Goal: Book appointment/travel/reservation

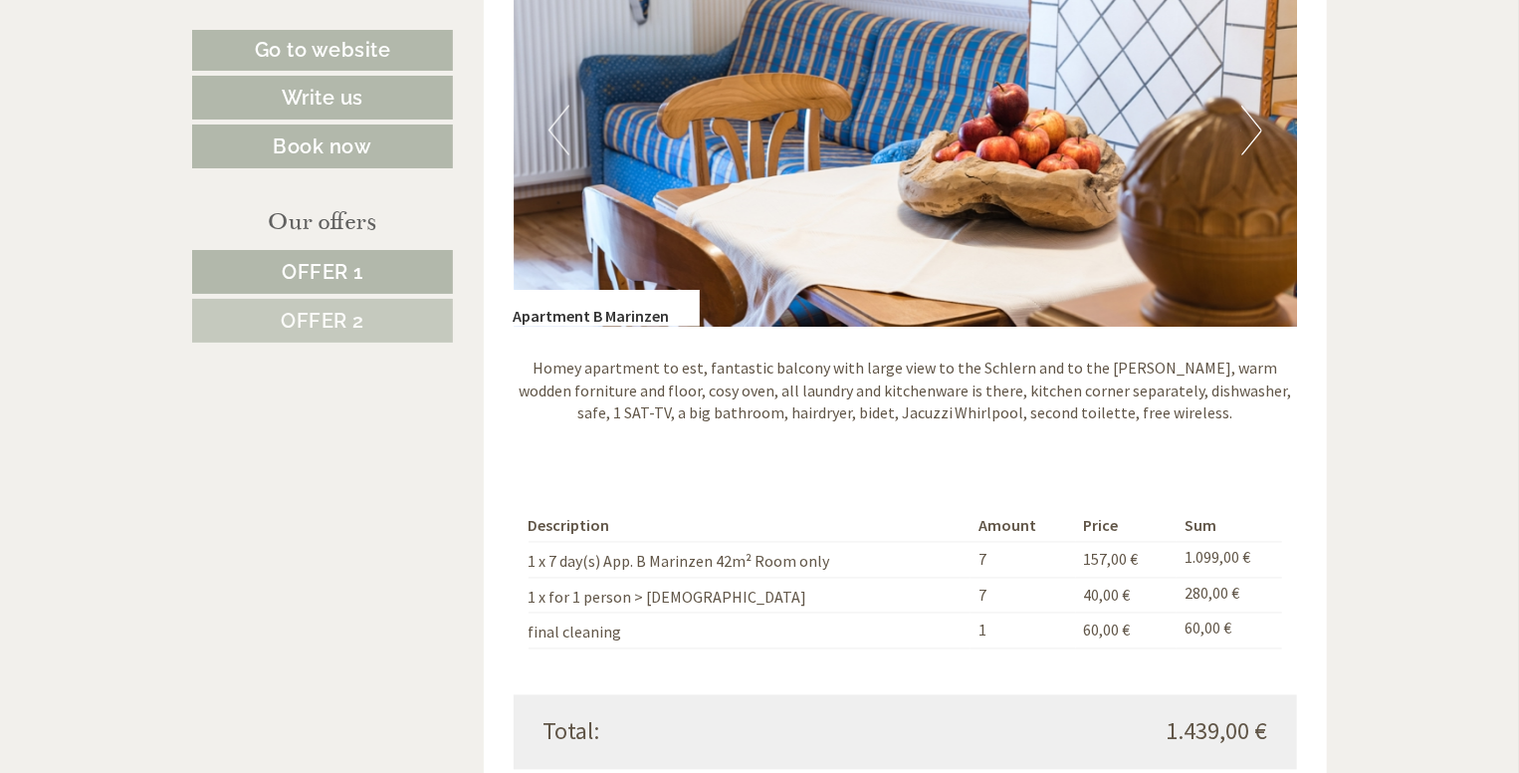
scroll to position [1593, 0]
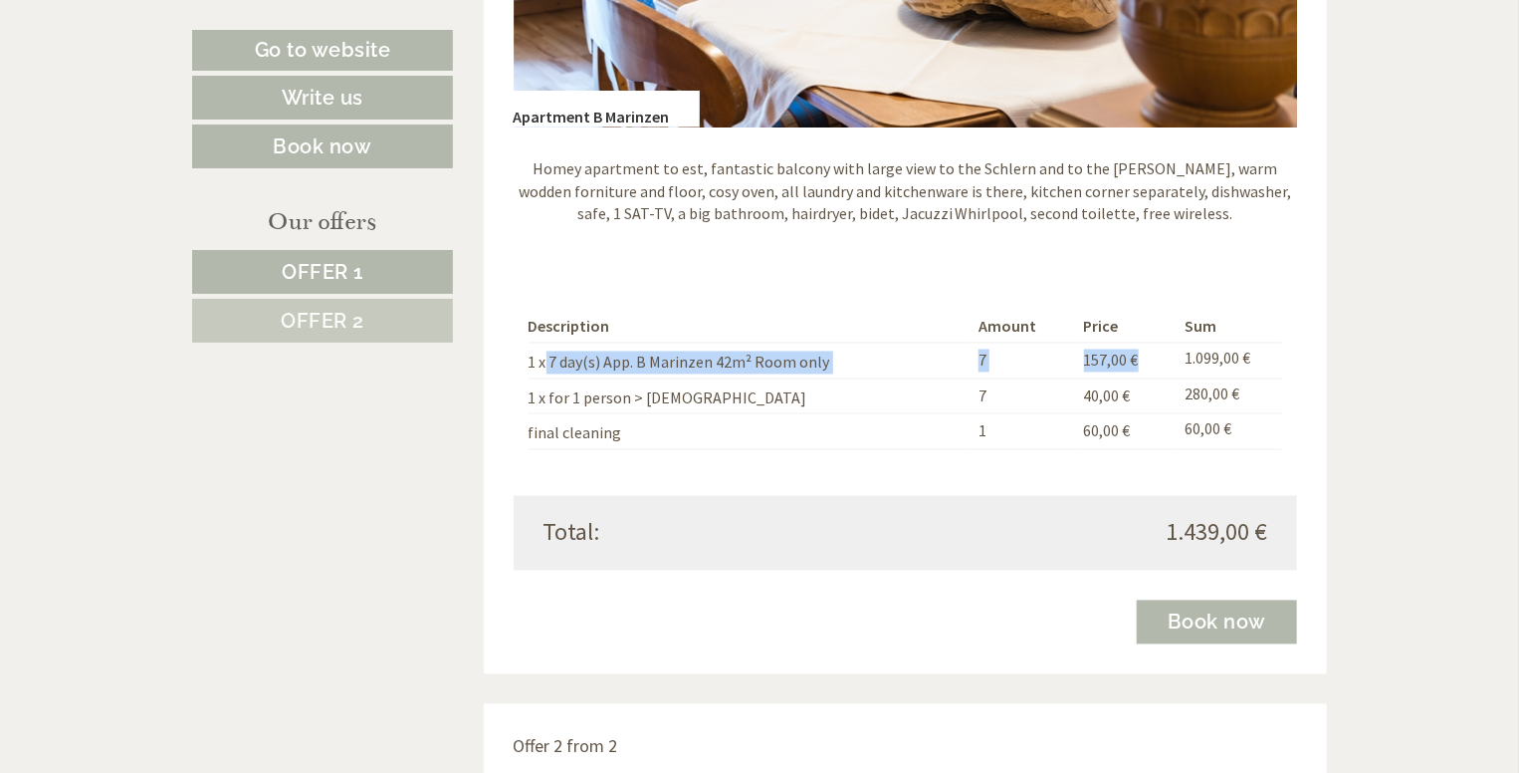
drag, startPoint x: 545, startPoint y: 368, endPoint x: 1167, endPoint y: 369, distance: 622.3
click at [1167, 369] on tr "1 x 7 day(s) App. B Marinzen 42m² Room only 7 157,00 € 1.099,00 €" at bounding box center [906, 360] width 755 height 36
click at [1167, 369] on td "157,00 €" at bounding box center [1126, 360] width 101 height 36
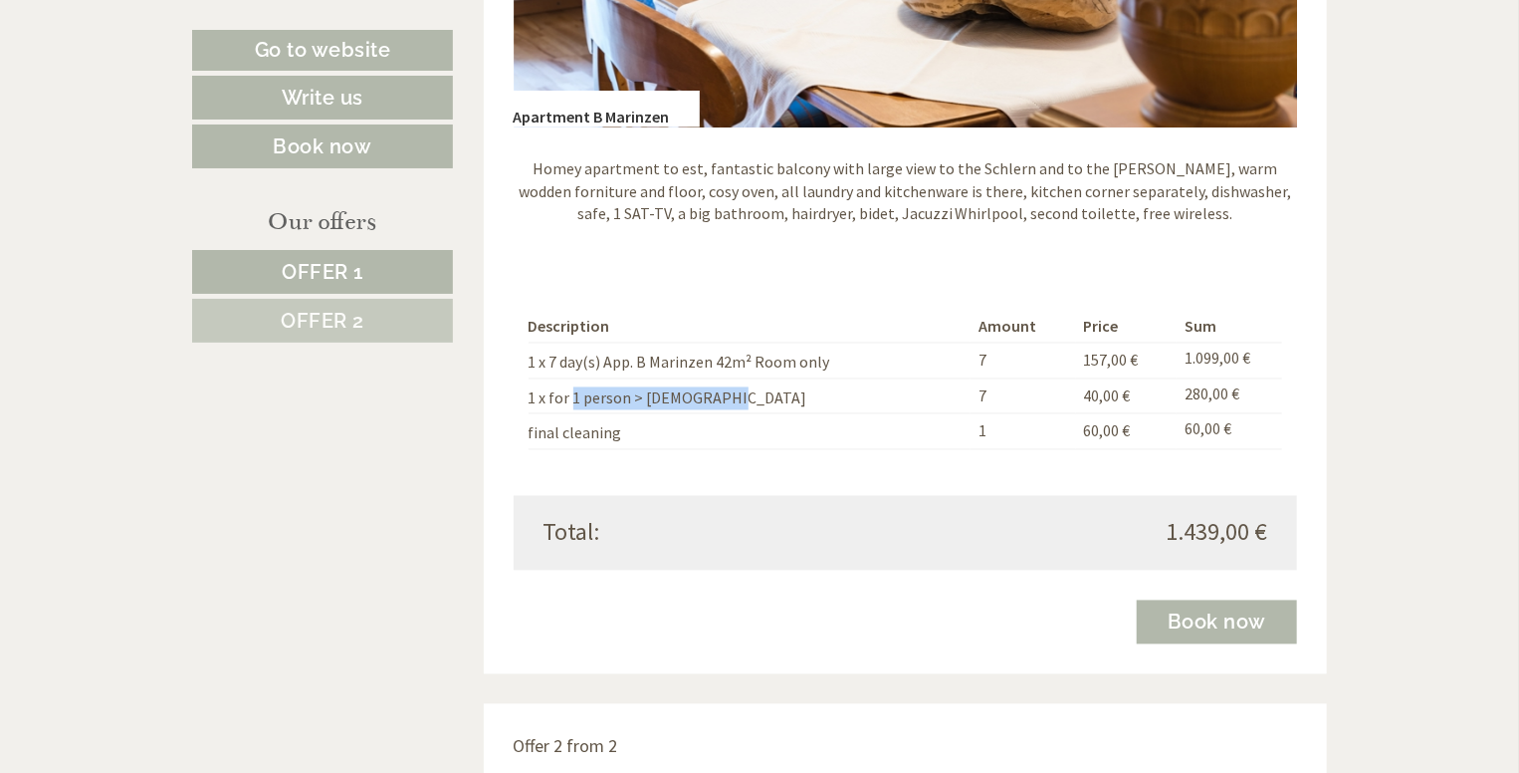
drag, startPoint x: 573, startPoint y: 399, endPoint x: 717, endPoint y: 401, distance: 143.4
click at [717, 401] on td "1 x for 1 person > [DEMOGRAPHIC_DATA]" at bounding box center [750, 396] width 442 height 36
drag, startPoint x: 575, startPoint y: 436, endPoint x: 608, endPoint y: 436, distance: 32.9
click at [608, 436] on td "final cleaning" at bounding box center [750, 432] width 442 height 36
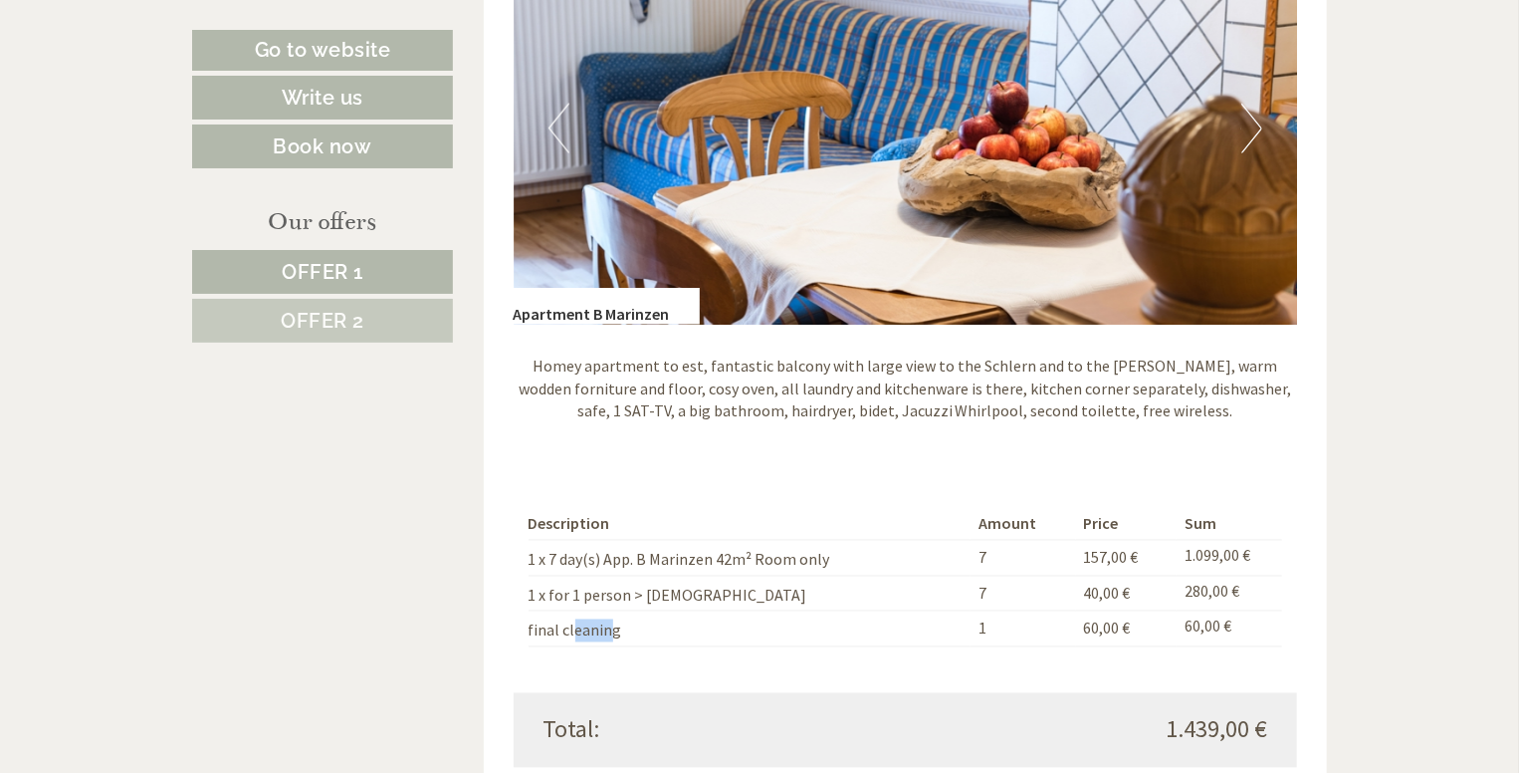
scroll to position [1394, 0]
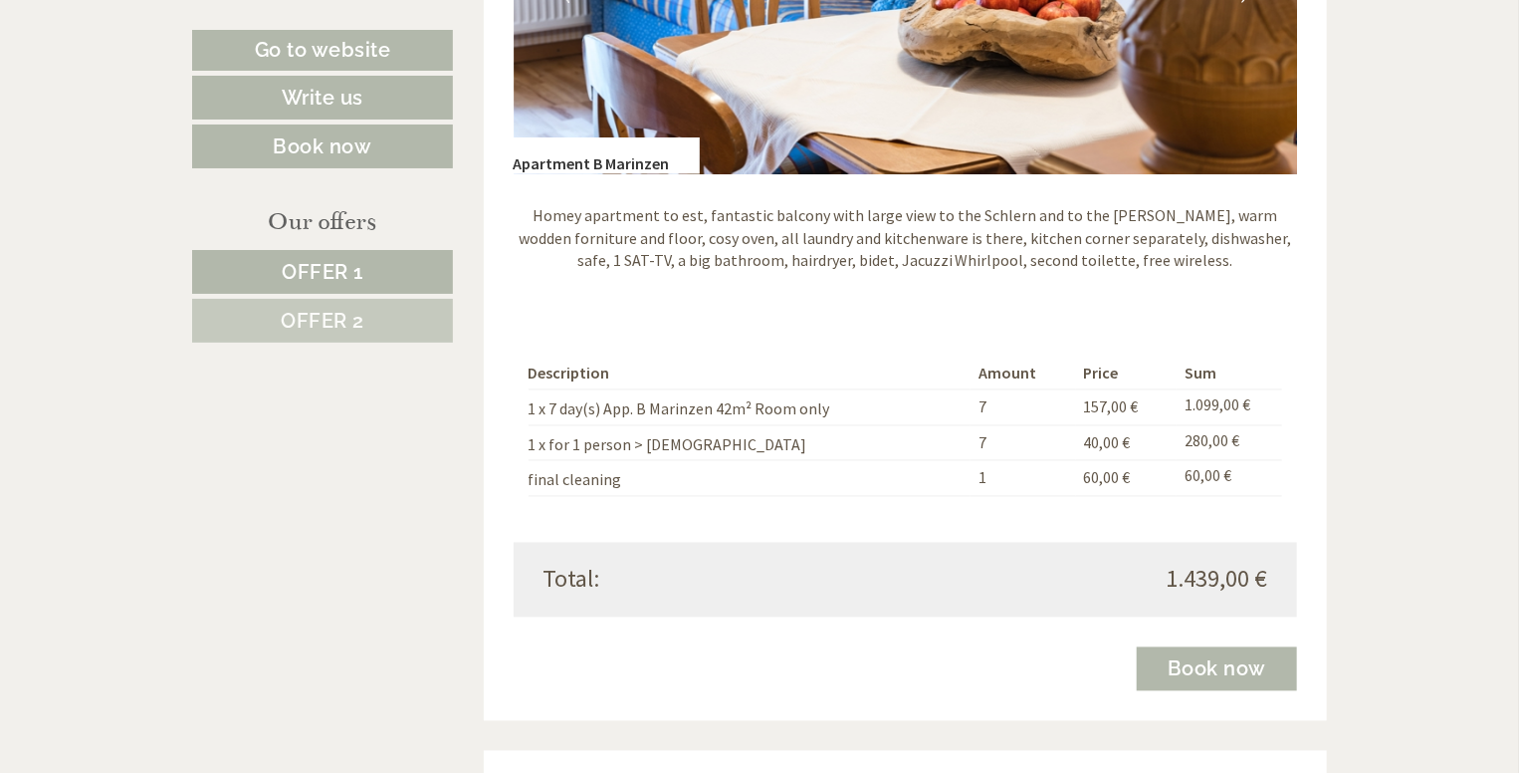
scroll to position [1693, 0]
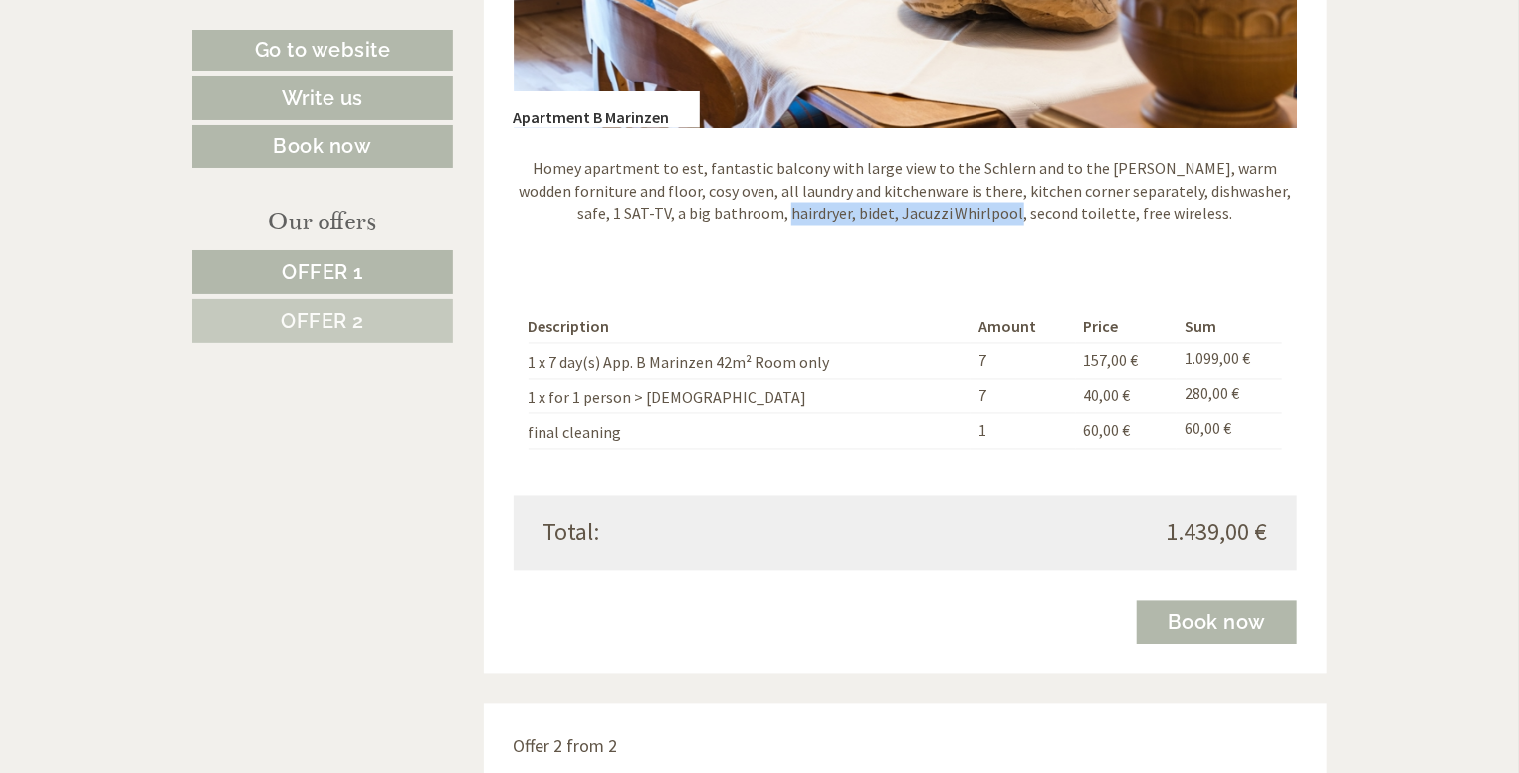
drag, startPoint x: 773, startPoint y: 223, endPoint x: 997, endPoint y: 214, distance: 224.2
click at [997, 214] on p "Homey apartment to est, fantastic balcony with large view to the Schlern and to…" at bounding box center [906, 191] width 785 height 69
click at [948, 227] on div "Homey apartment to est, fantastic balcony with large view to the Schlern and to…" at bounding box center [906, 196] width 785 height 138
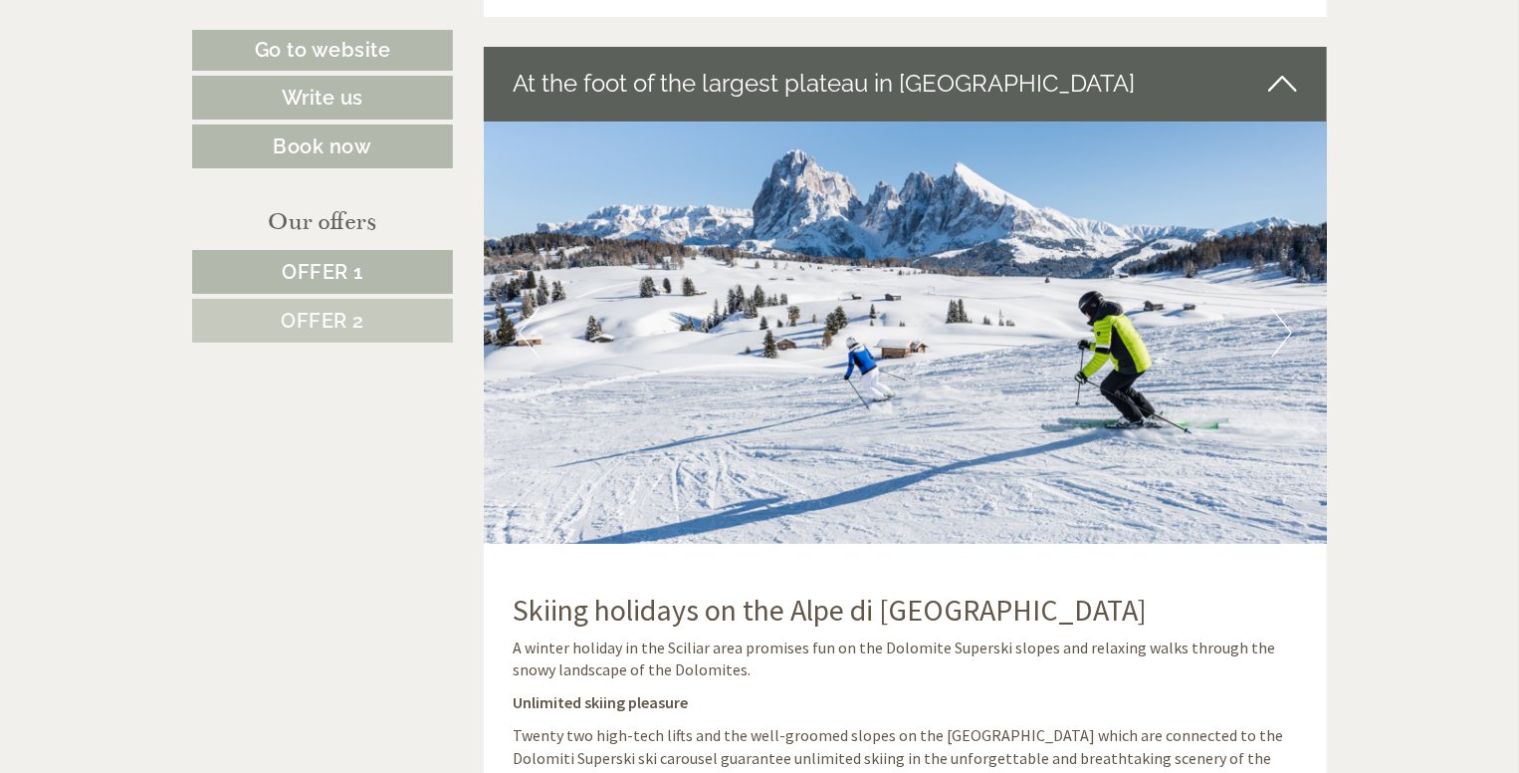
scroll to position [3783, 0]
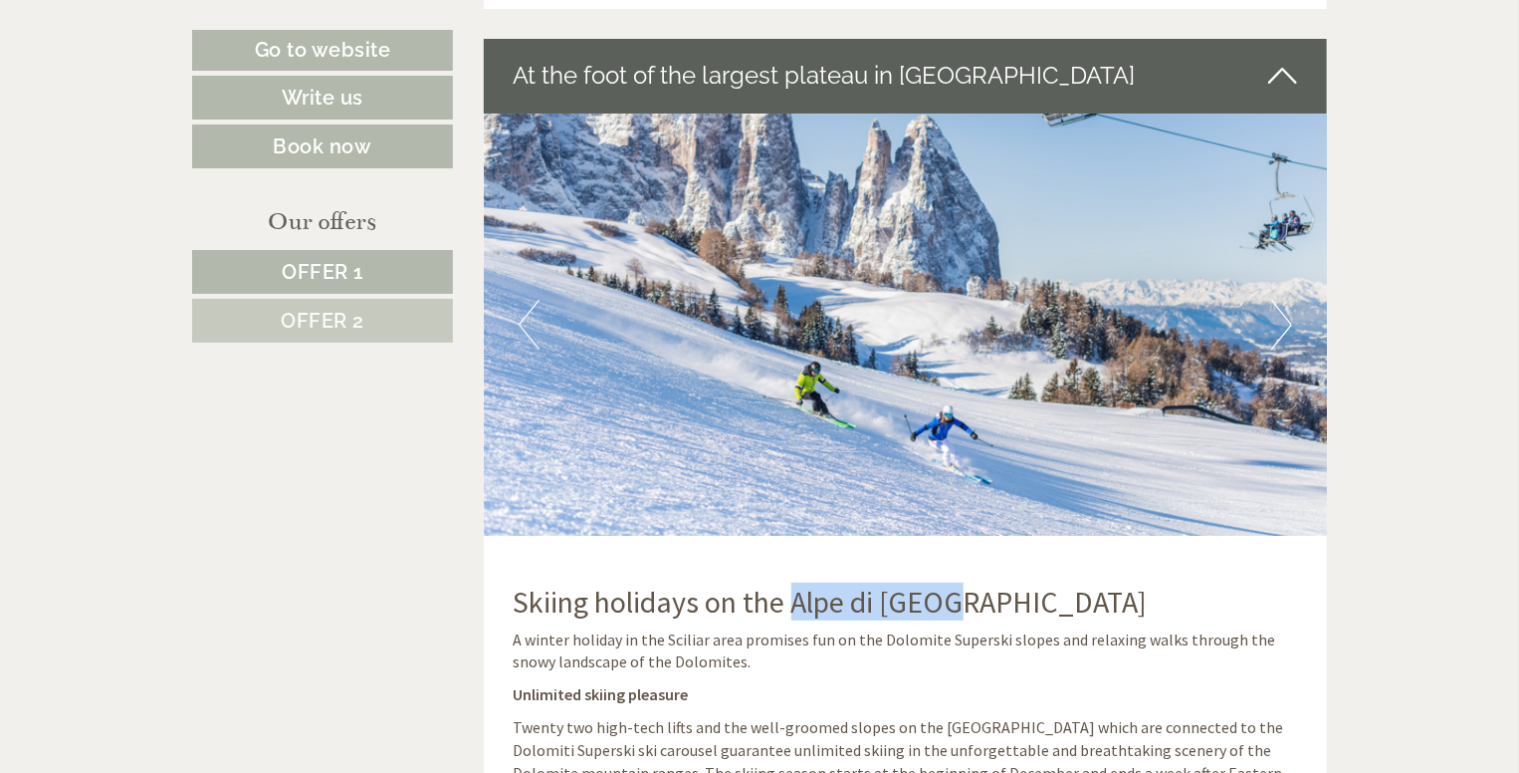
drag, startPoint x: 956, startPoint y: 602, endPoint x: 792, endPoint y: 595, distance: 164.4
click at [792, 595] on h2 "Skiing holidays on the Alpe di [GEOGRAPHIC_DATA]" at bounding box center [906, 601] width 785 height 33
click at [1284, 328] on button "Next" at bounding box center [1281, 325] width 21 height 50
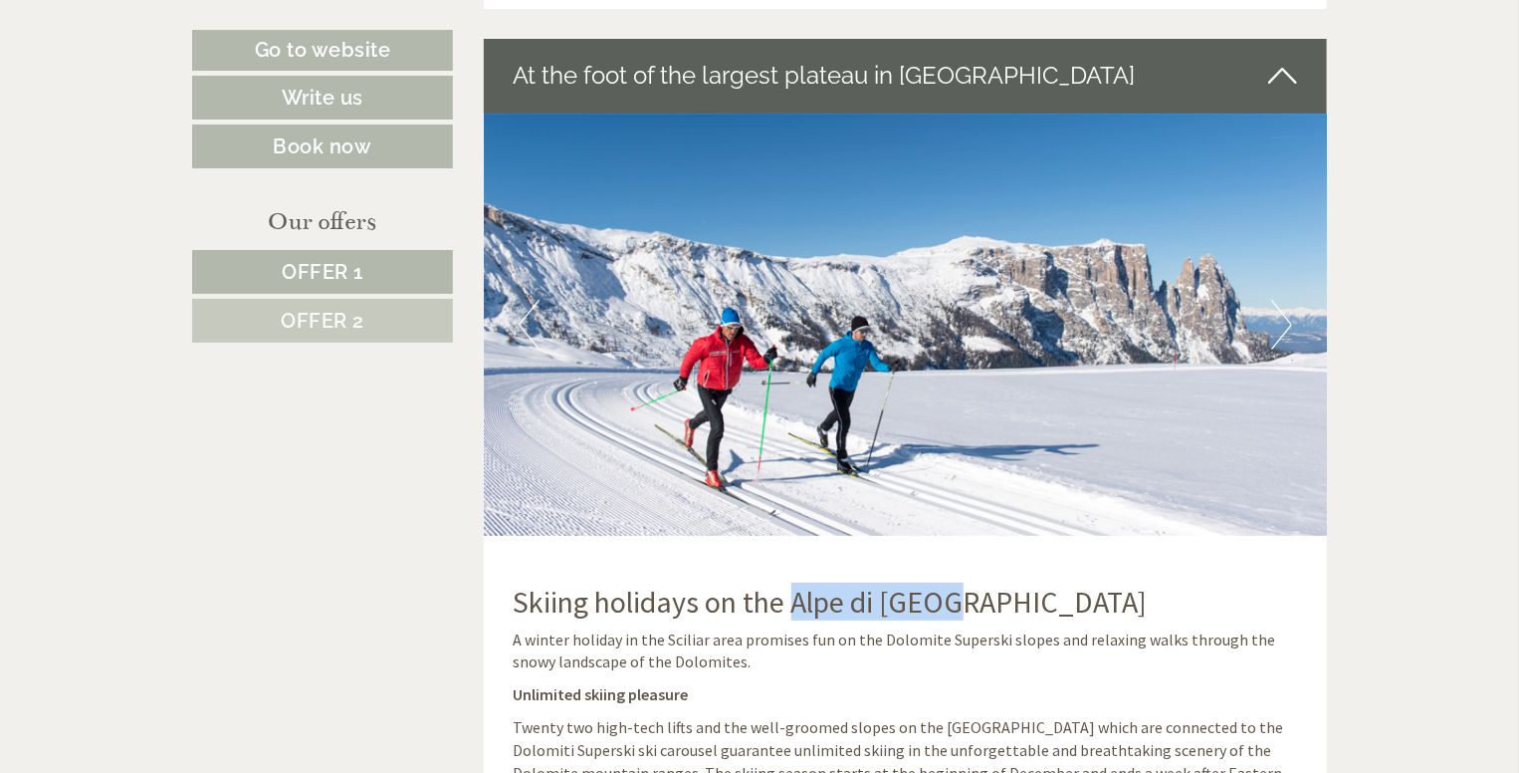
click at [1284, 328] on button "Next" at bounding box center [1281, 325] width 21 height 50
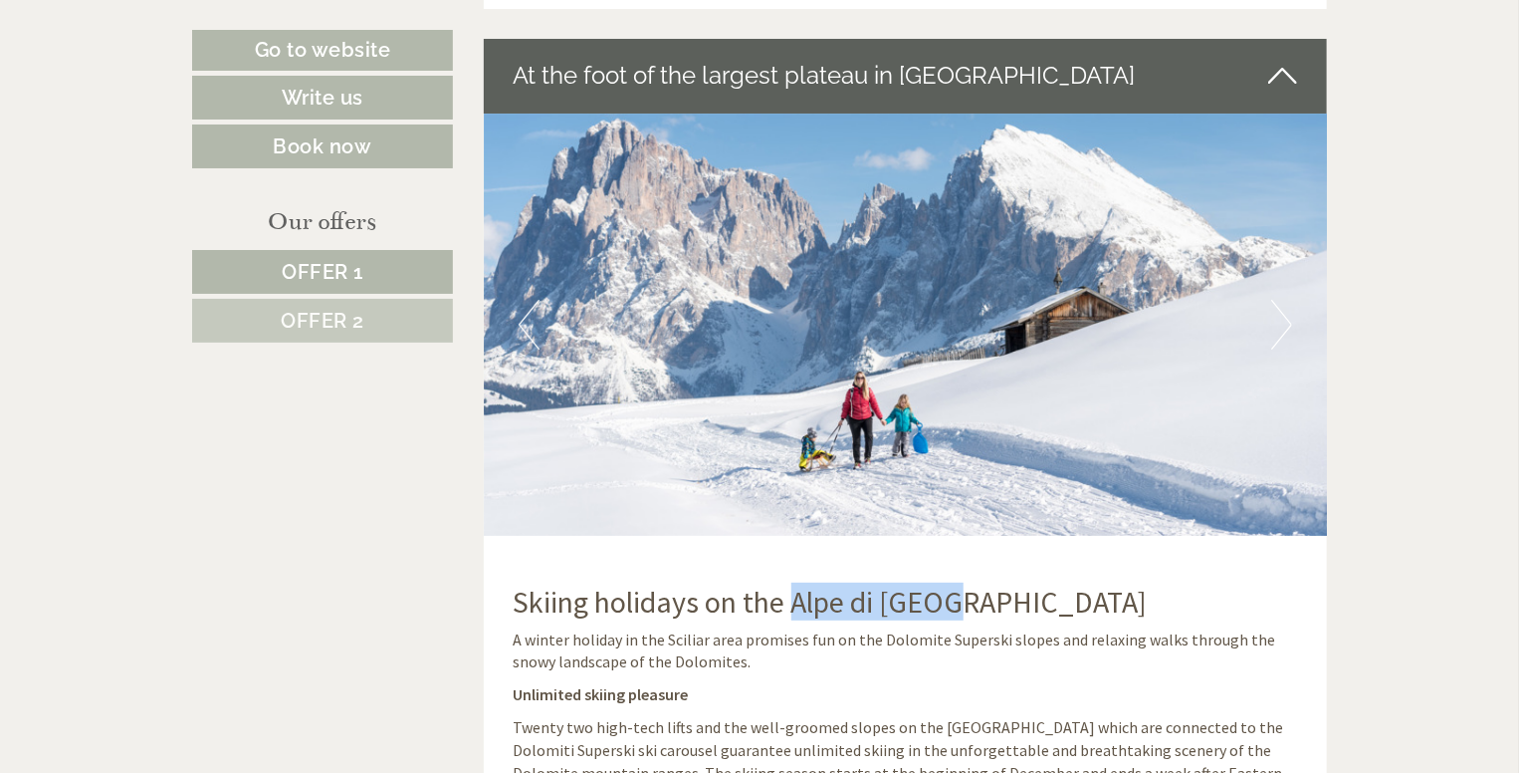
click at [510, 320] on img at bounding box center [906, 325] width 844 height 422
click at [524, 318] on button "Previous" at bounding box center [529, 325] width 21 height 50
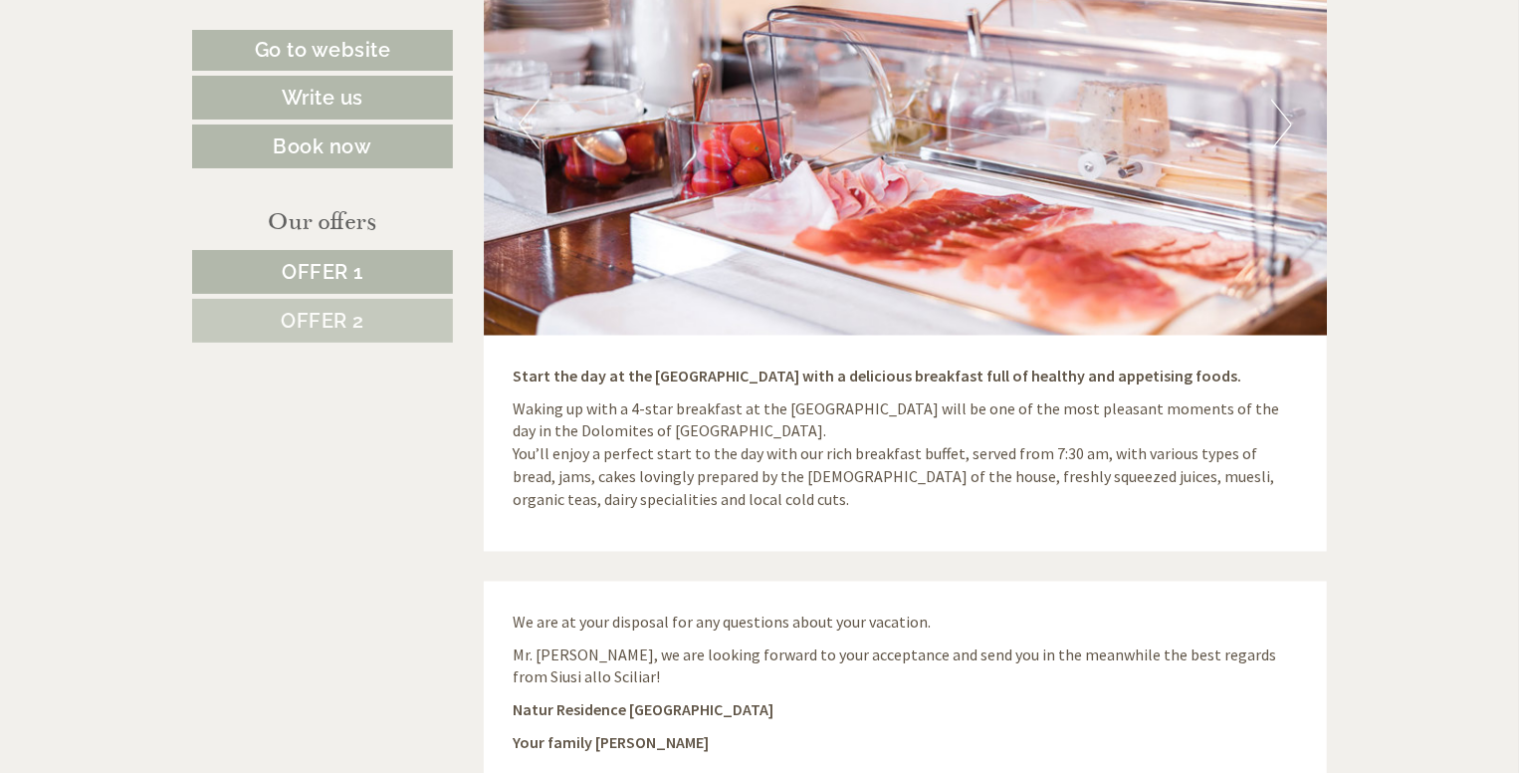
scroll to position [5376, 0]
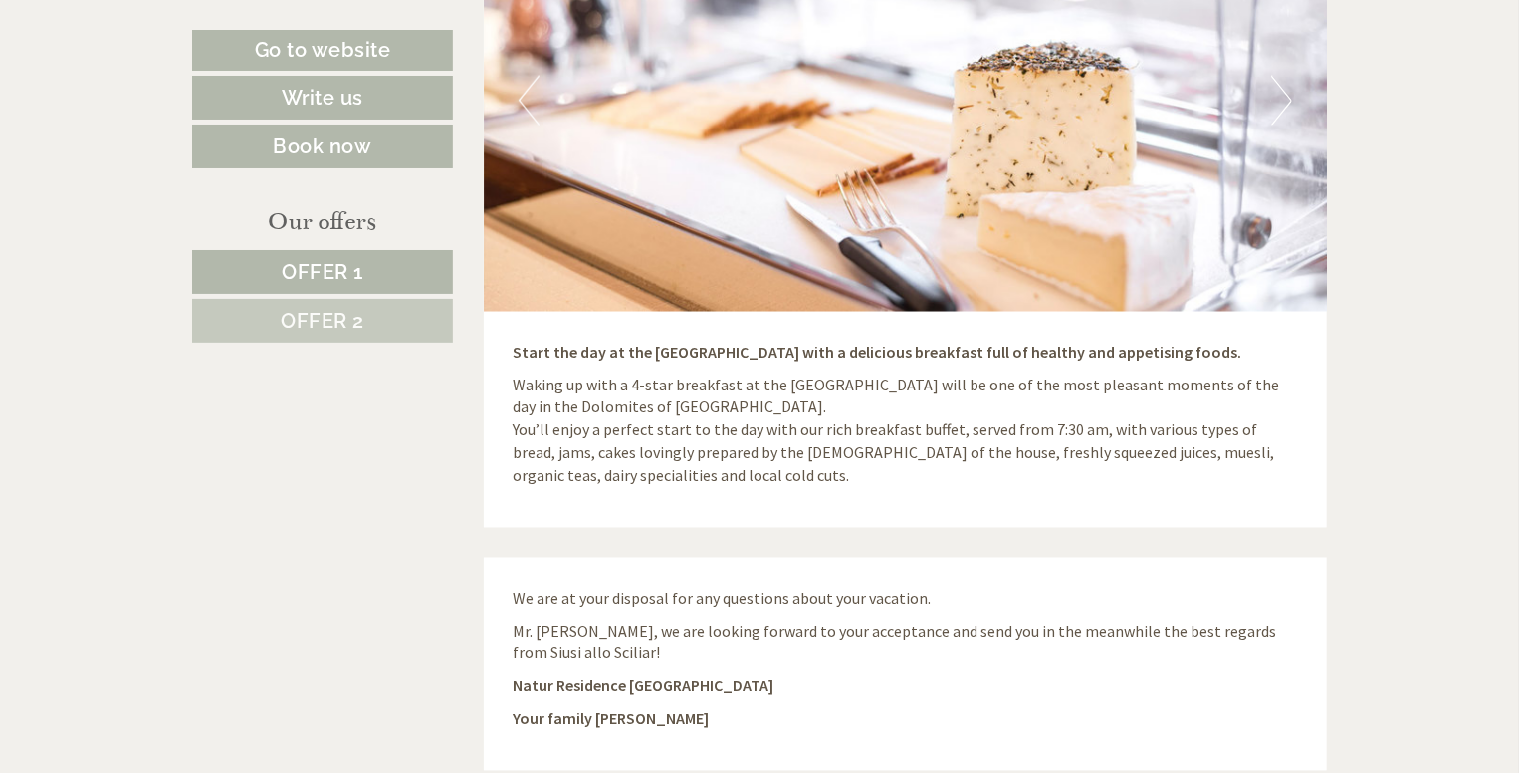
drag, startPoint x: 598, startPoint y: 355, endPoint x: 883, endPoint y: 378, distance: 285.7
click at [883, 378] on p "Waking up with a 4-star breakfast at the [GEOGRAPHIC_DATA] will be one of the m…" at bounding box center [906, 431] width 785 height 114
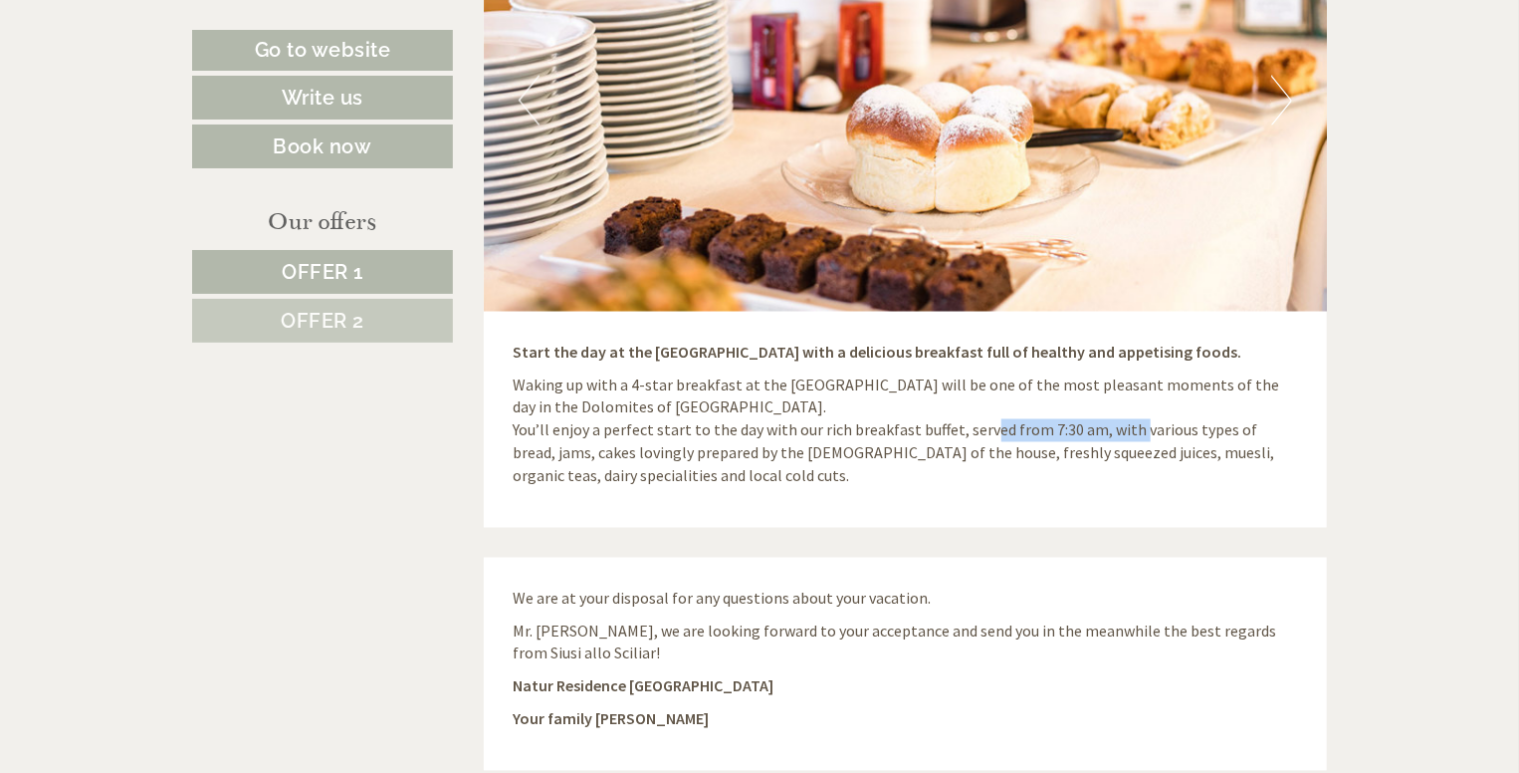
drag, startPoint x: 977, startPoint y: 406, endPoint x: 1129, endPoint y: 414, distance: 152.5
click at [1129, 414] on p "Waking up with a 4-star breakfast at the [GEOGRAPHIC_DATA] will be one of the m…" at bounding box center [906, 431] width 785 height 114
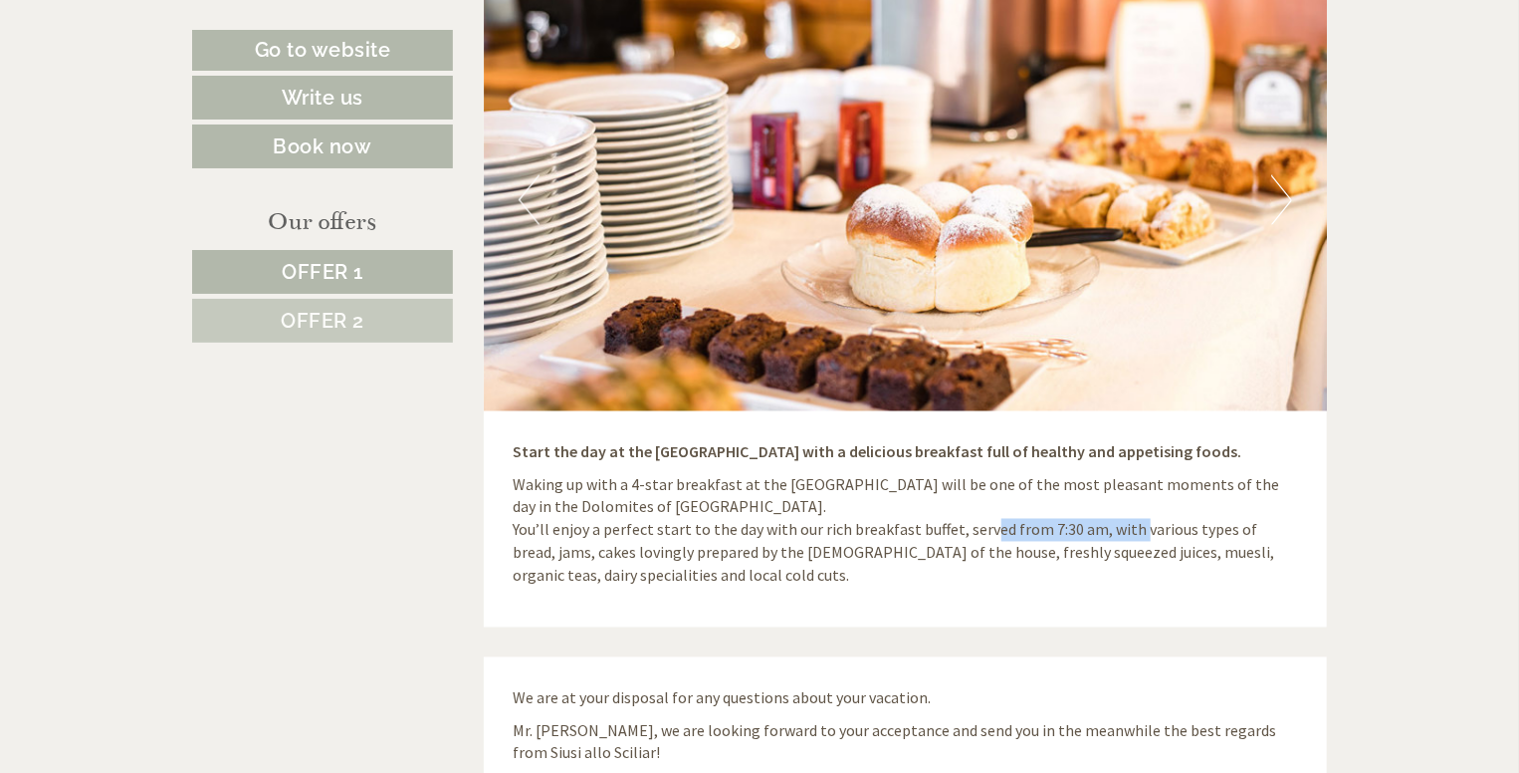
scroll to position [5177, 0]
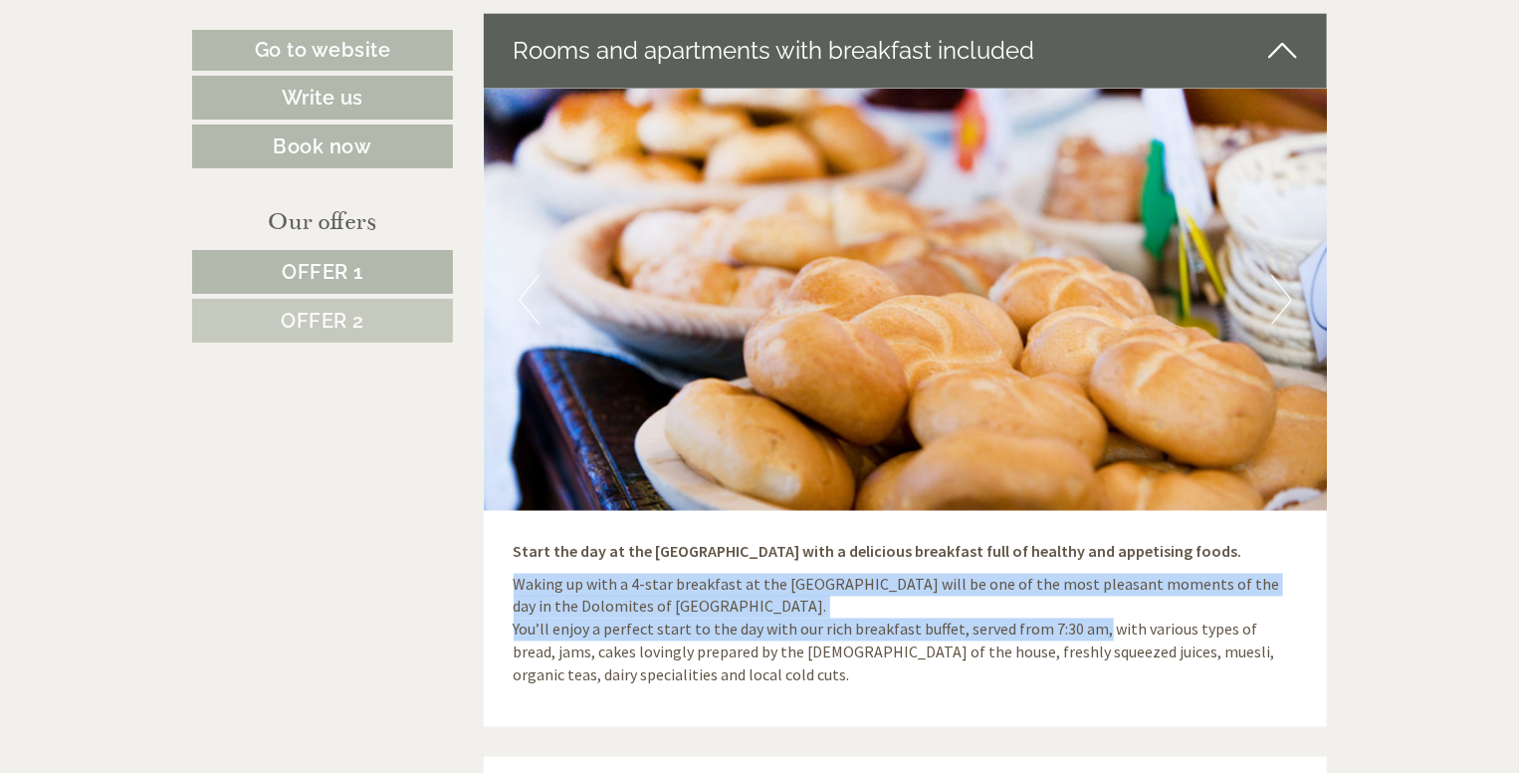
drag, startPoint x: 518, startPoint y: 559, endPoint x: 1091, endPoint y: 609, distance: 575.7
click at [1091, 609] on p "Waking up with a 4-star breakfast at the [GEOGRAPHIC_DATA] will be one of the m…" at bounding box center [906, 630] width 785 height 114
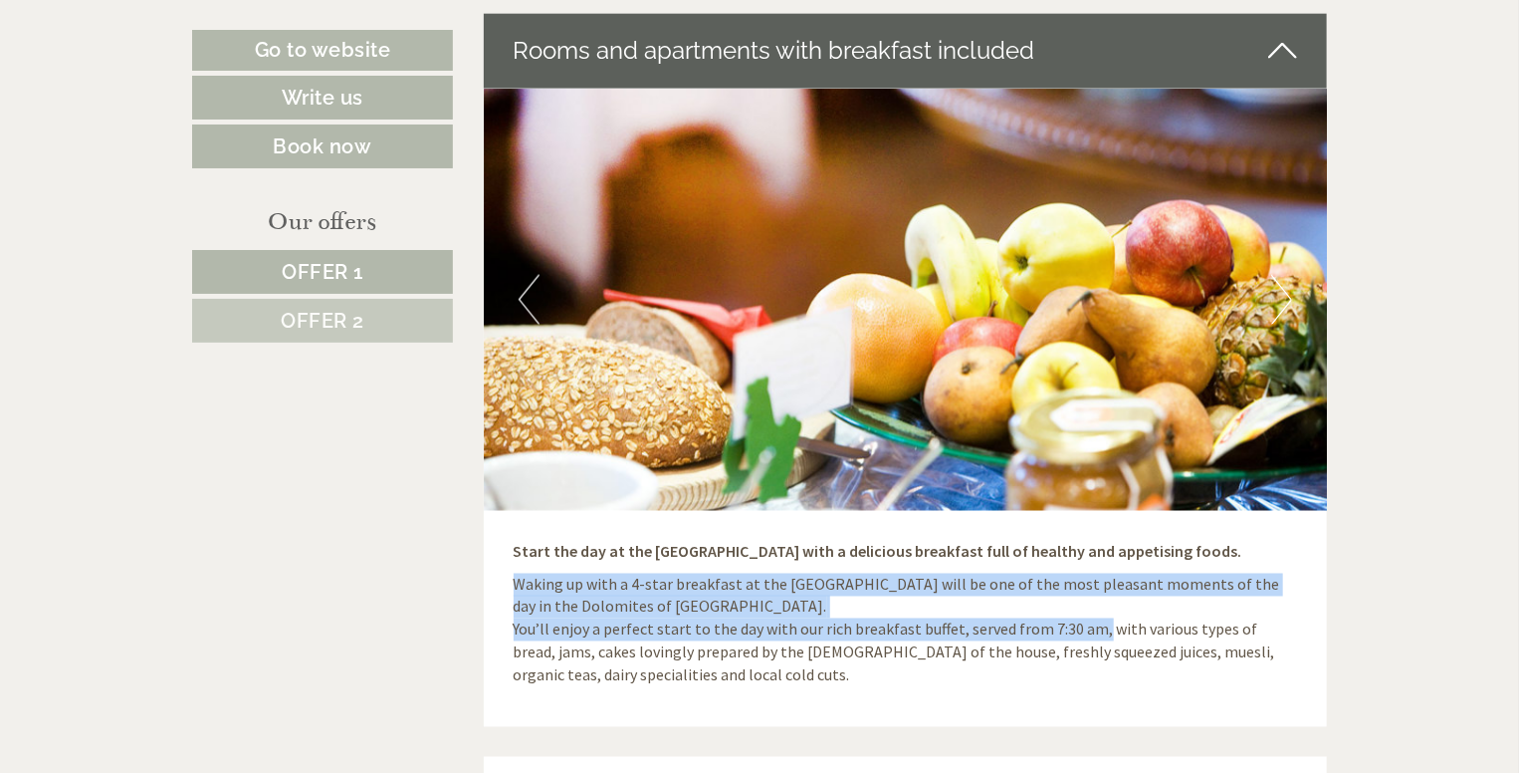
click at [1084, 607] on p "Waking up with a 4-star breakfast at the [GEOGRAPHIC_DATA] will be one of the m…" at bounding box center [906, 630] width 785 height 114
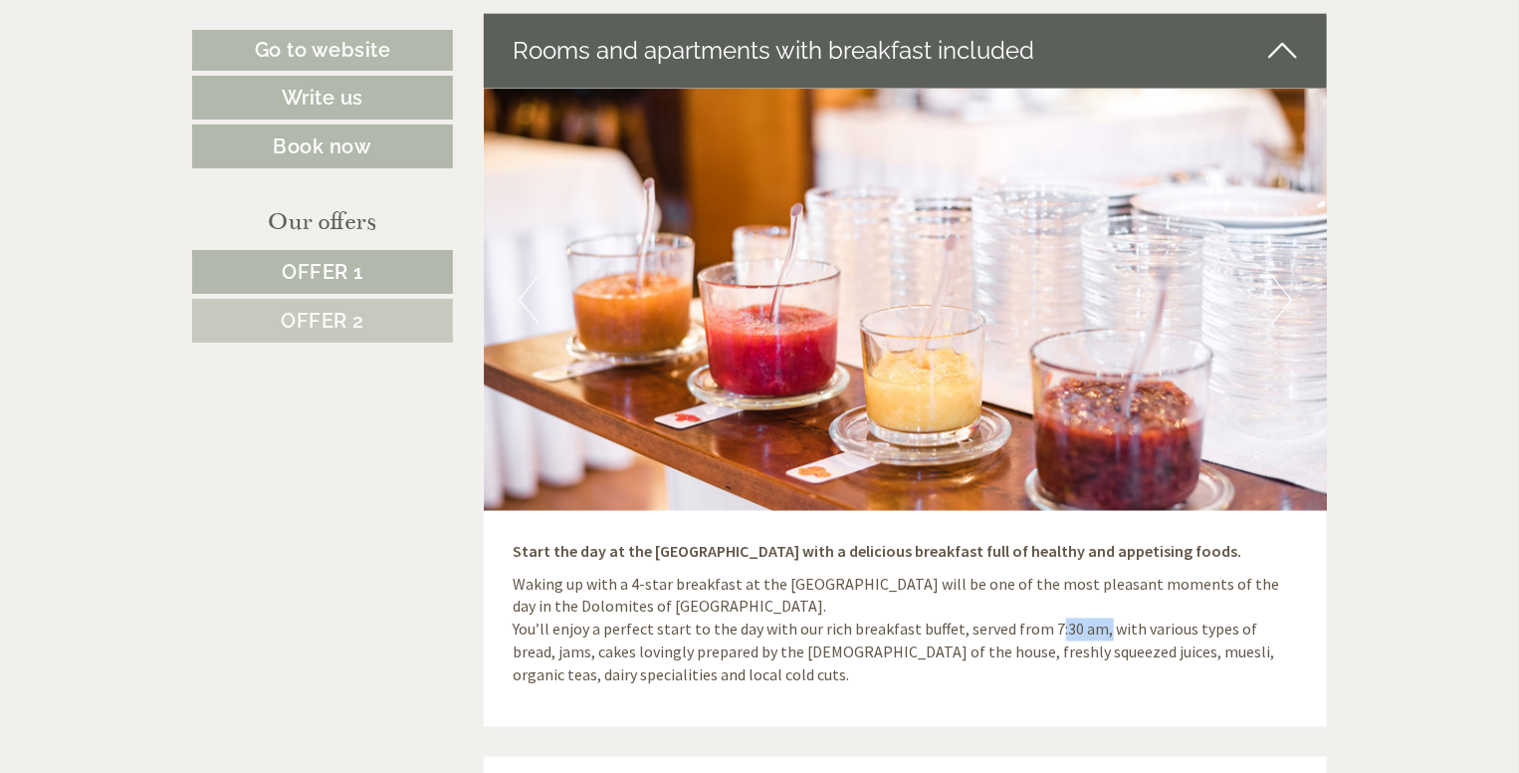
drag, startPoint x: 1090, startPoint y: 605, endPoint x: 1038, endPoint y: 606, distance: 51.8
click at [1038, 606] on p "Waking up with a 4-star breakfast at the [GEOGRAPHIC_DATA] will be one of the m…" at bounding box center [906, 630] width 785 height 114
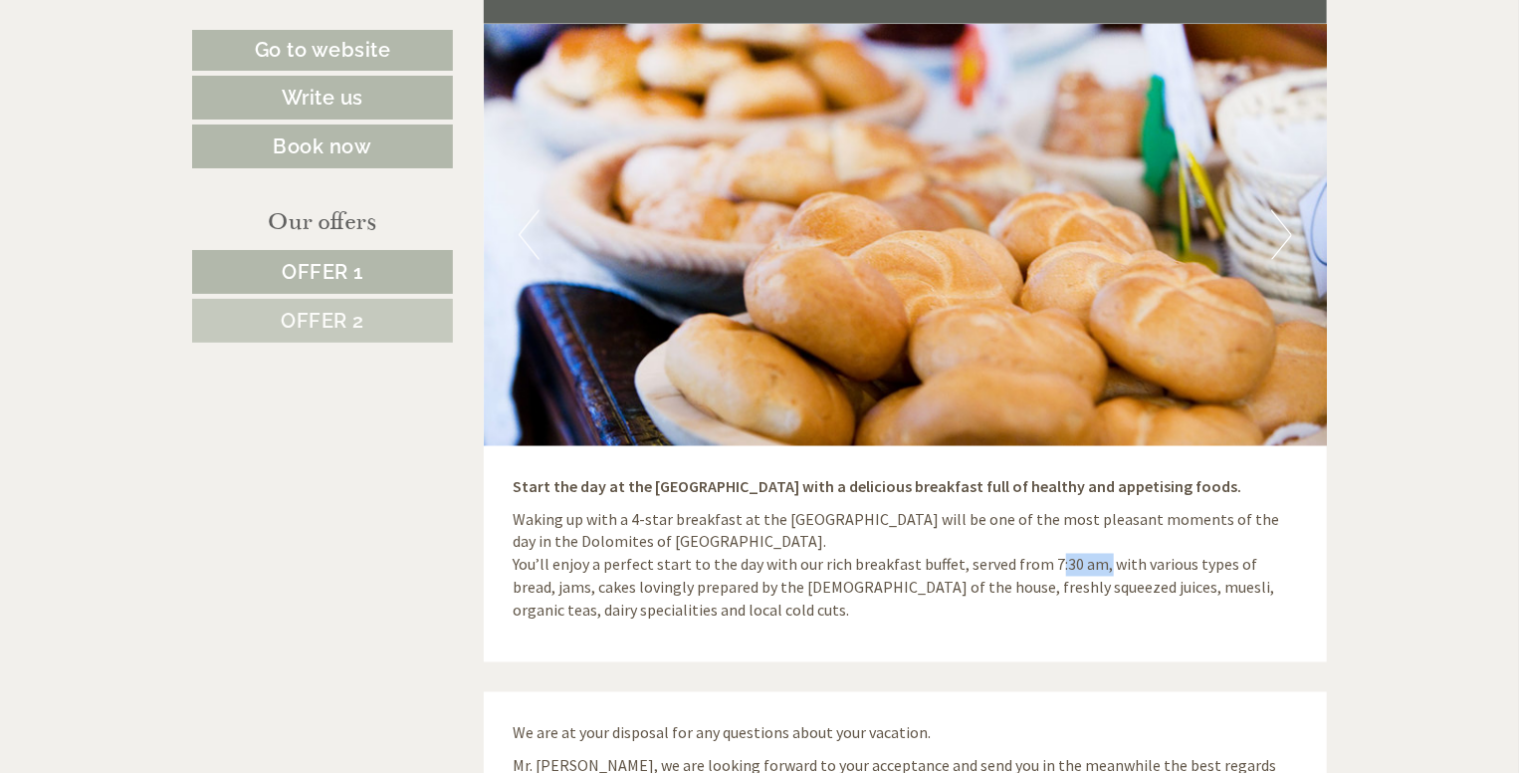
scroll to position [5277, 0]
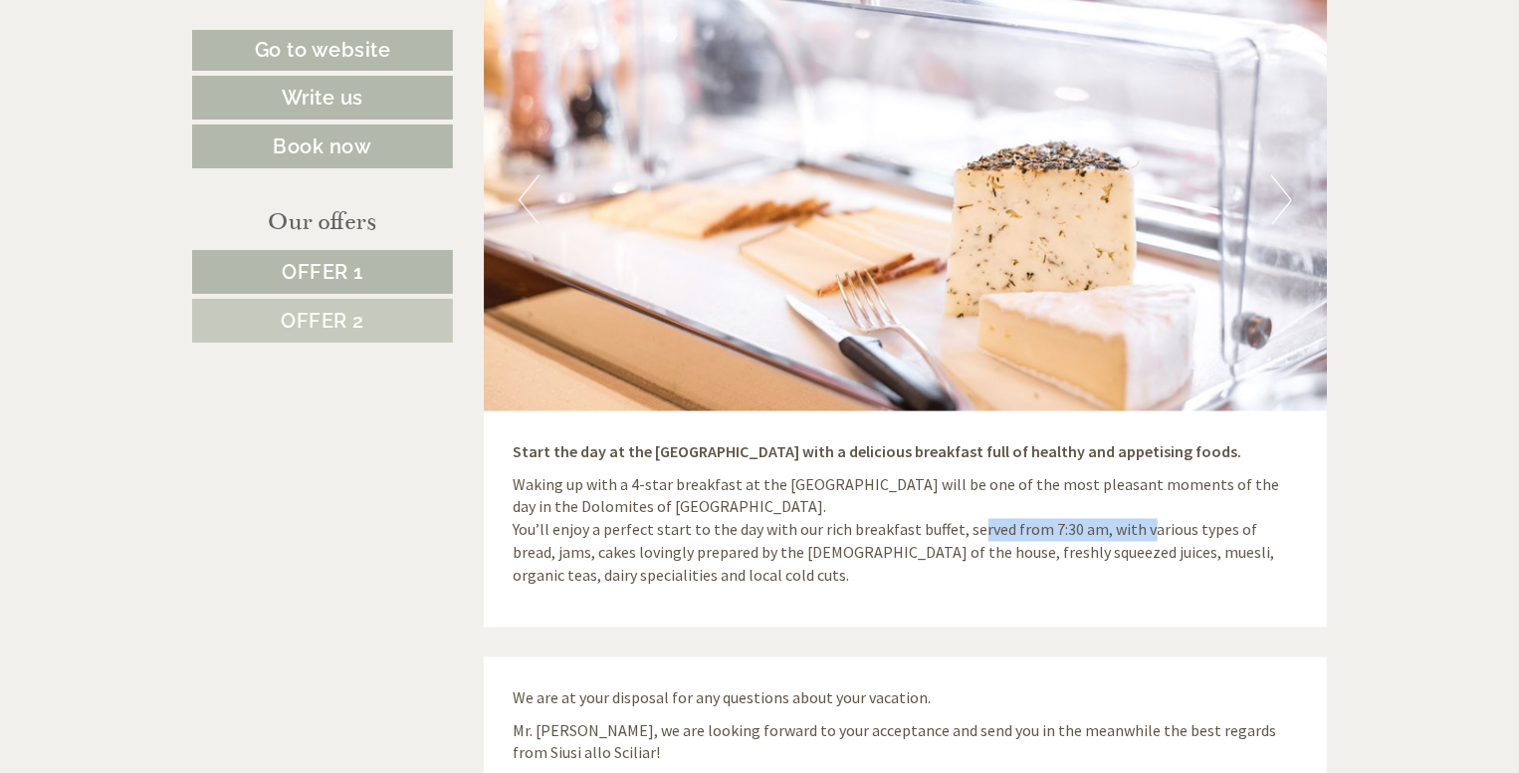
drag, startPoint x: 961, startPoint y: 503, endPoint x: 1132, endPoint y: 502, distance: 171.3
click at [1132, 502] on p "Waking up with a 4-star breakfast at the [GEOGRAPHIC_DATA] will be one of the m…" at bounding box center [906, 531] width 785 height 114
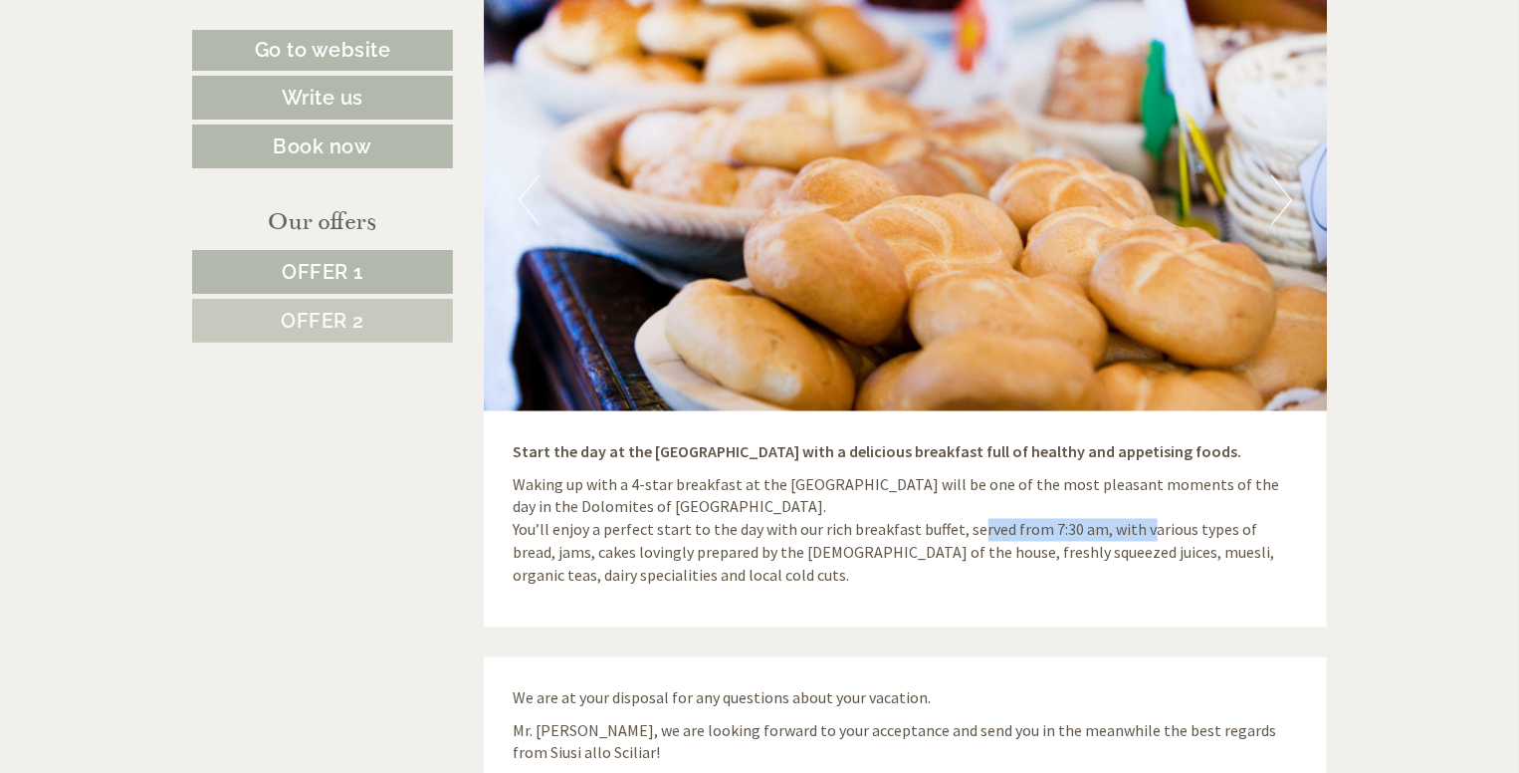
click at [1132, 502] on p "Waking up with a 4-star breakfast at the [GEOGRAPHIC_DATA] will be one of the m…" at bounding box center [906, 531] width 785 height 114
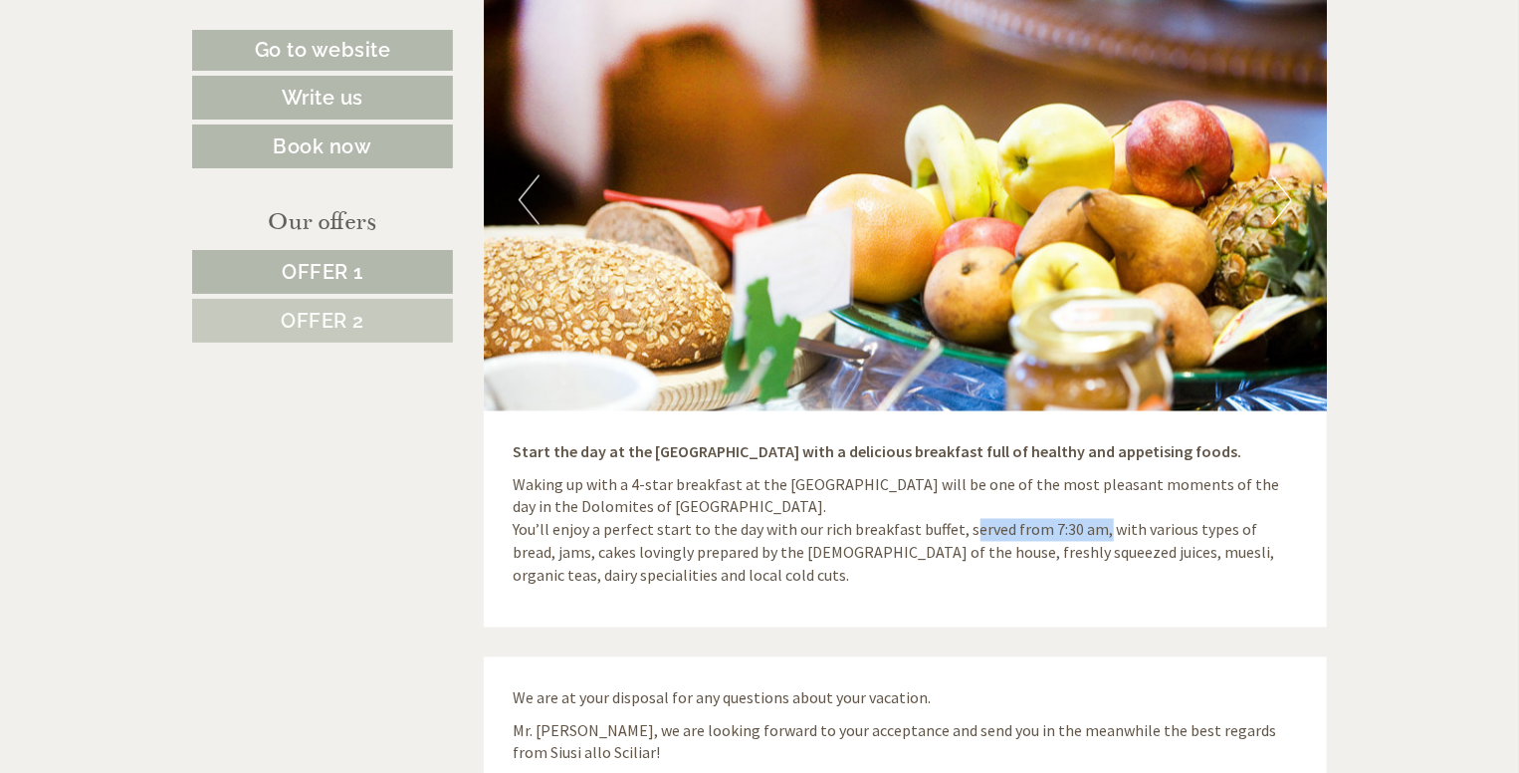
drag, startPoint x: 1088, startPoint y: 503, endPoint x: 959, endPoint y: 505, distance: 129.4
click at [959, 505] on p "Waking up with a 4-star breakfast at the [GEOGRAPHIC_DATA] will be one of the m…" at bounding box center [906, 531] width 785 height 114
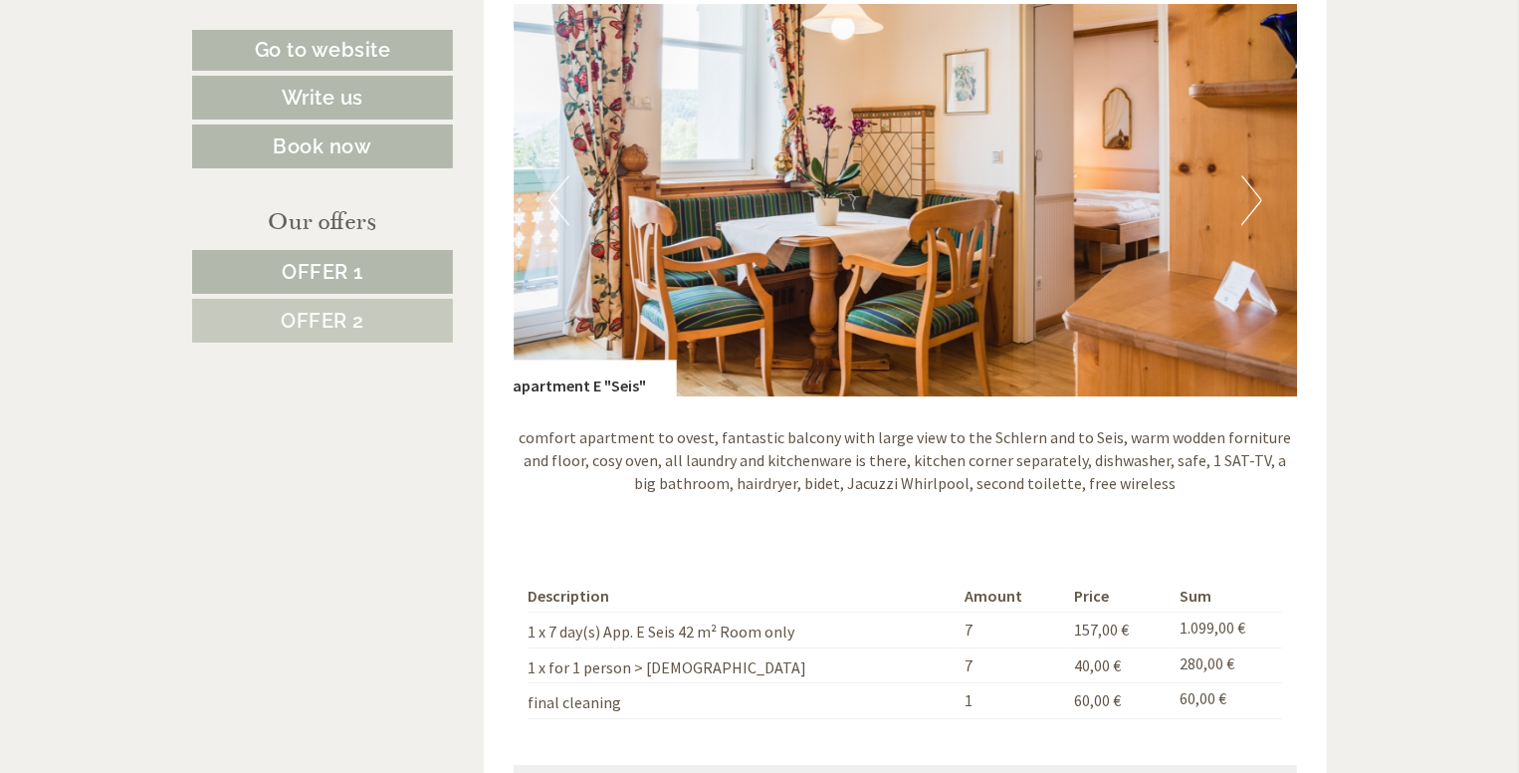
scroll to position [2589, 0]
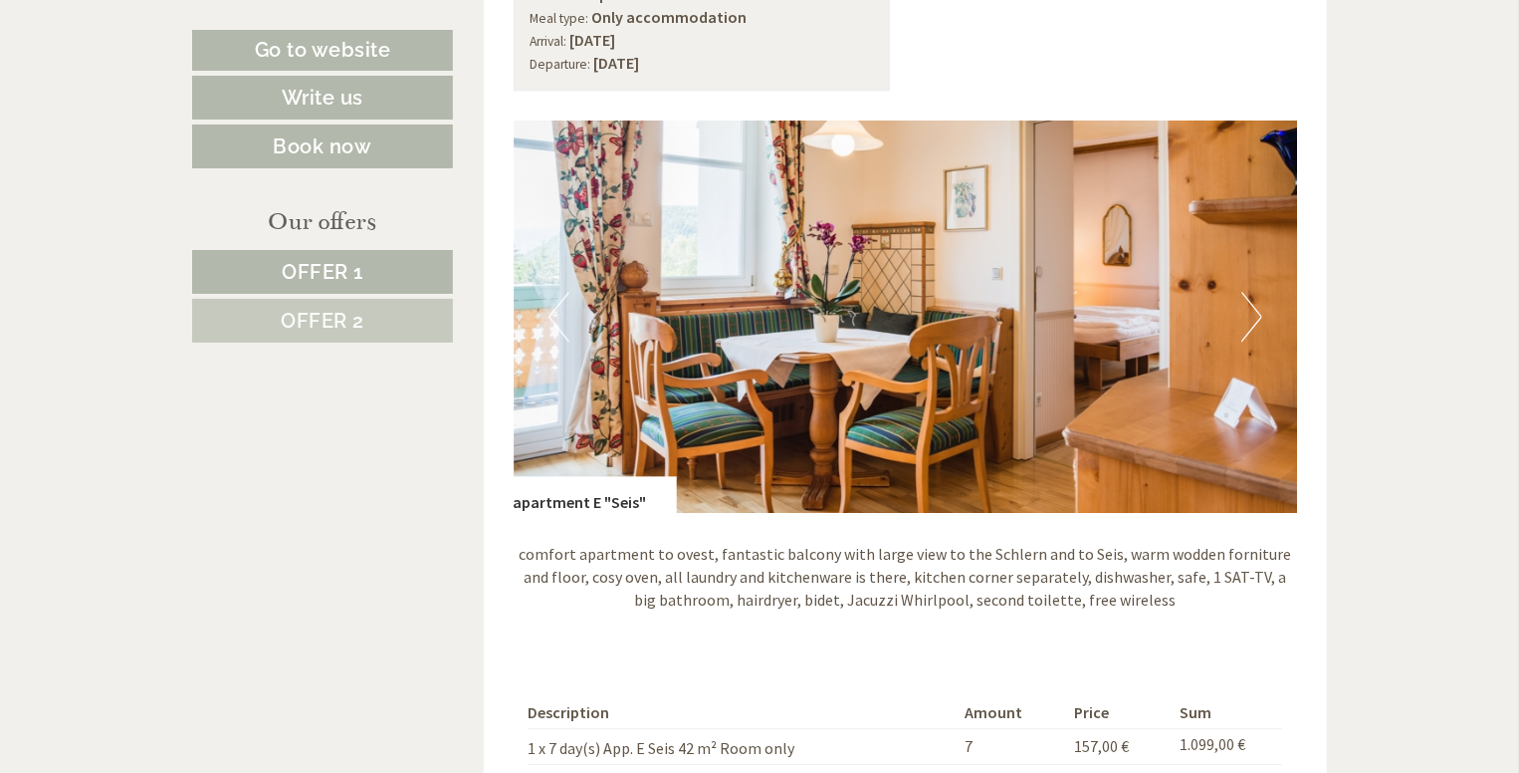
click at [1256, 314] on button "Next" at bounding box center [1252, 317] width 21 height 50
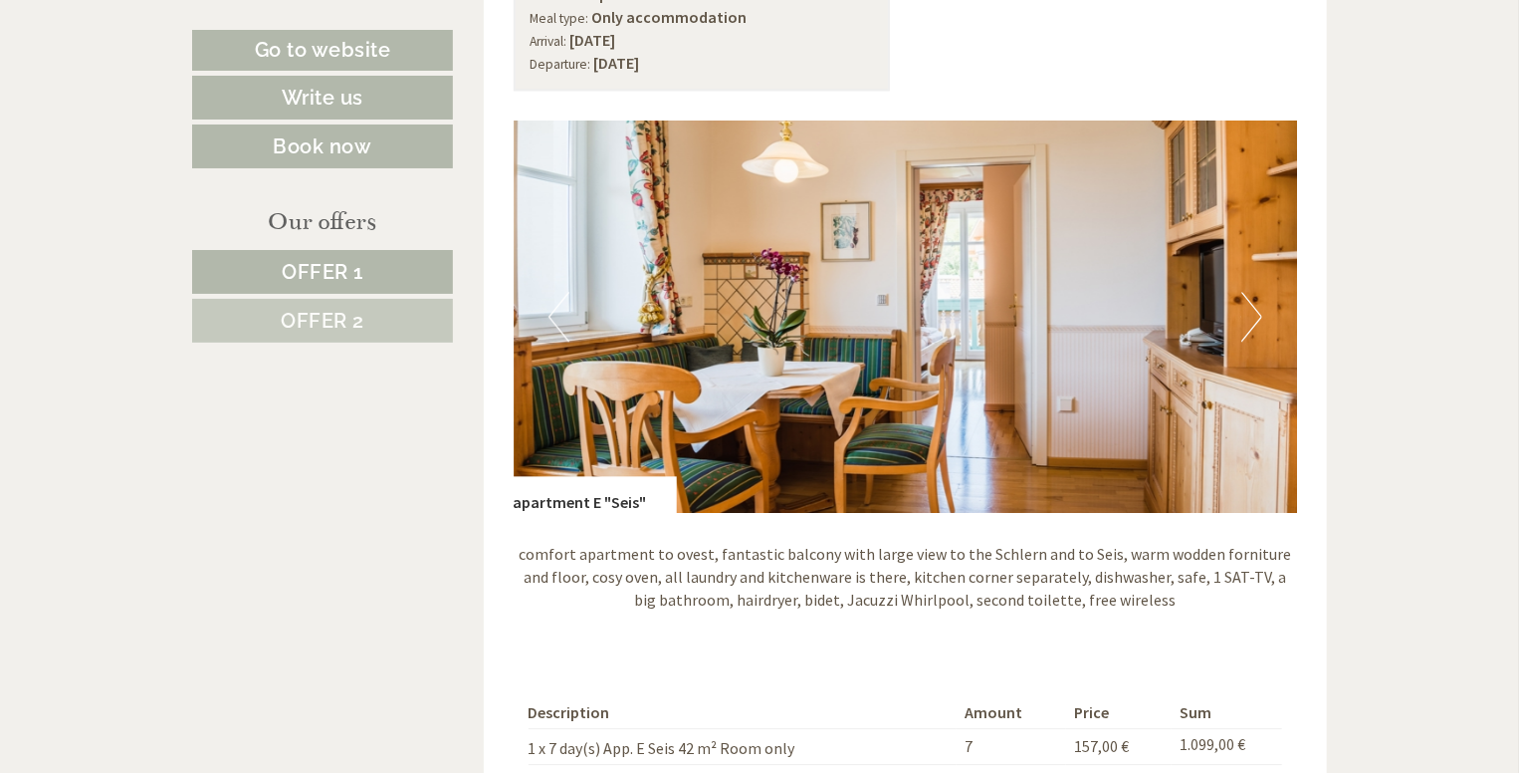
click at [1254, 313] on button "Next" at bounding box center [1252, 317] width 21 height 50
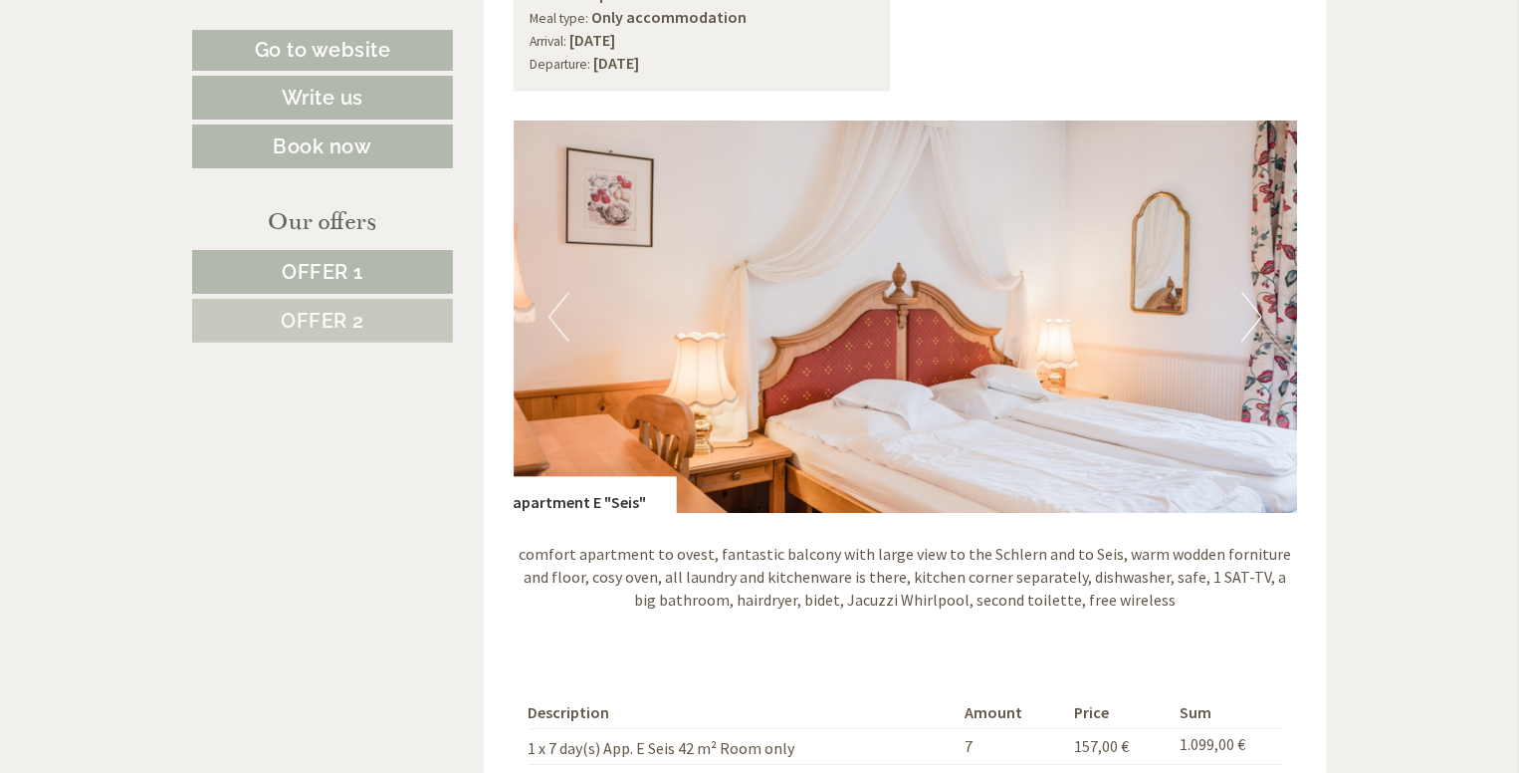
click at [1252, 315] on button "Next" at bounding box center [1252, 317] width 21 height 50
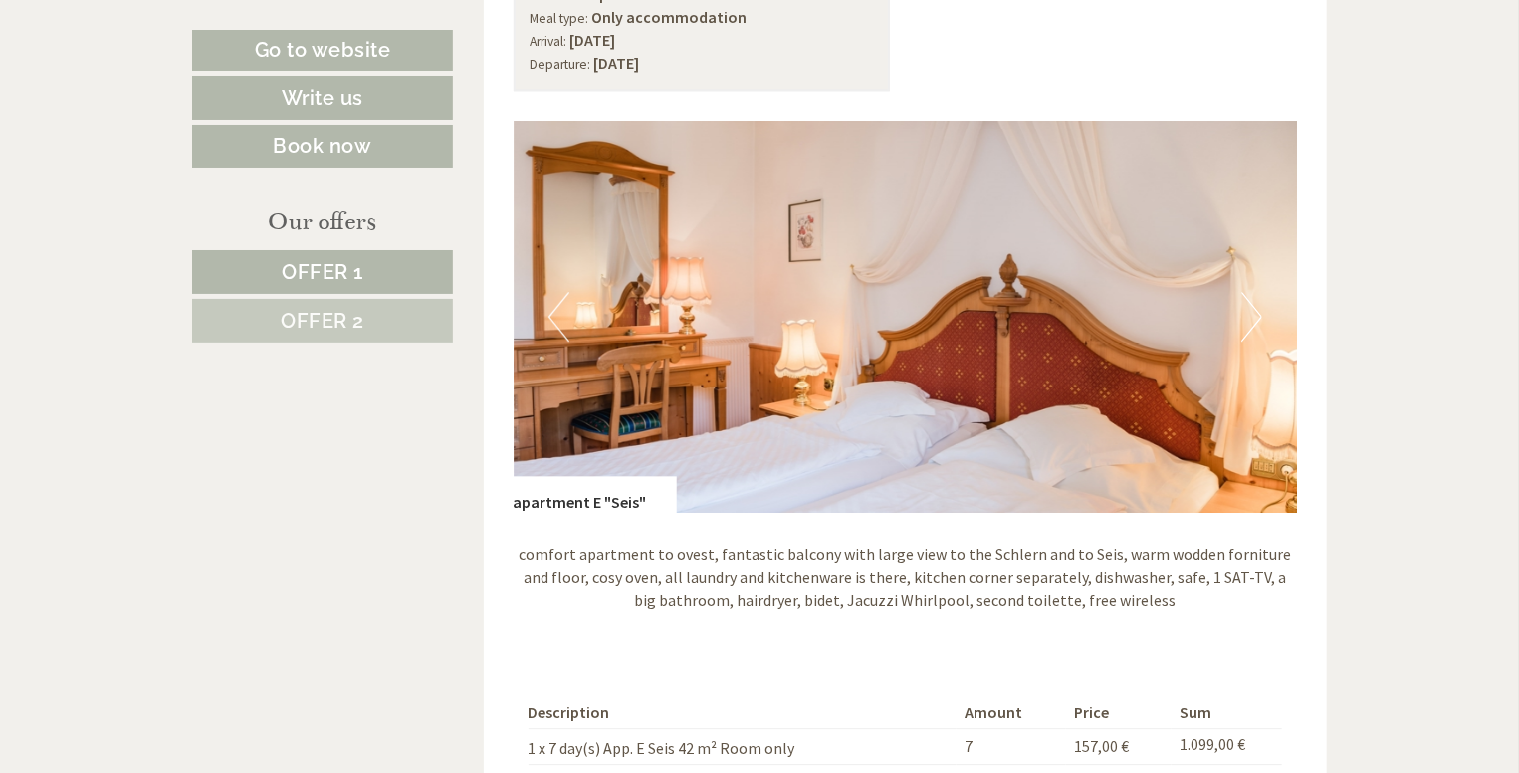
click at [1252, 315] on button "Next" at bounding box center [1252, 317] width 21 height 50
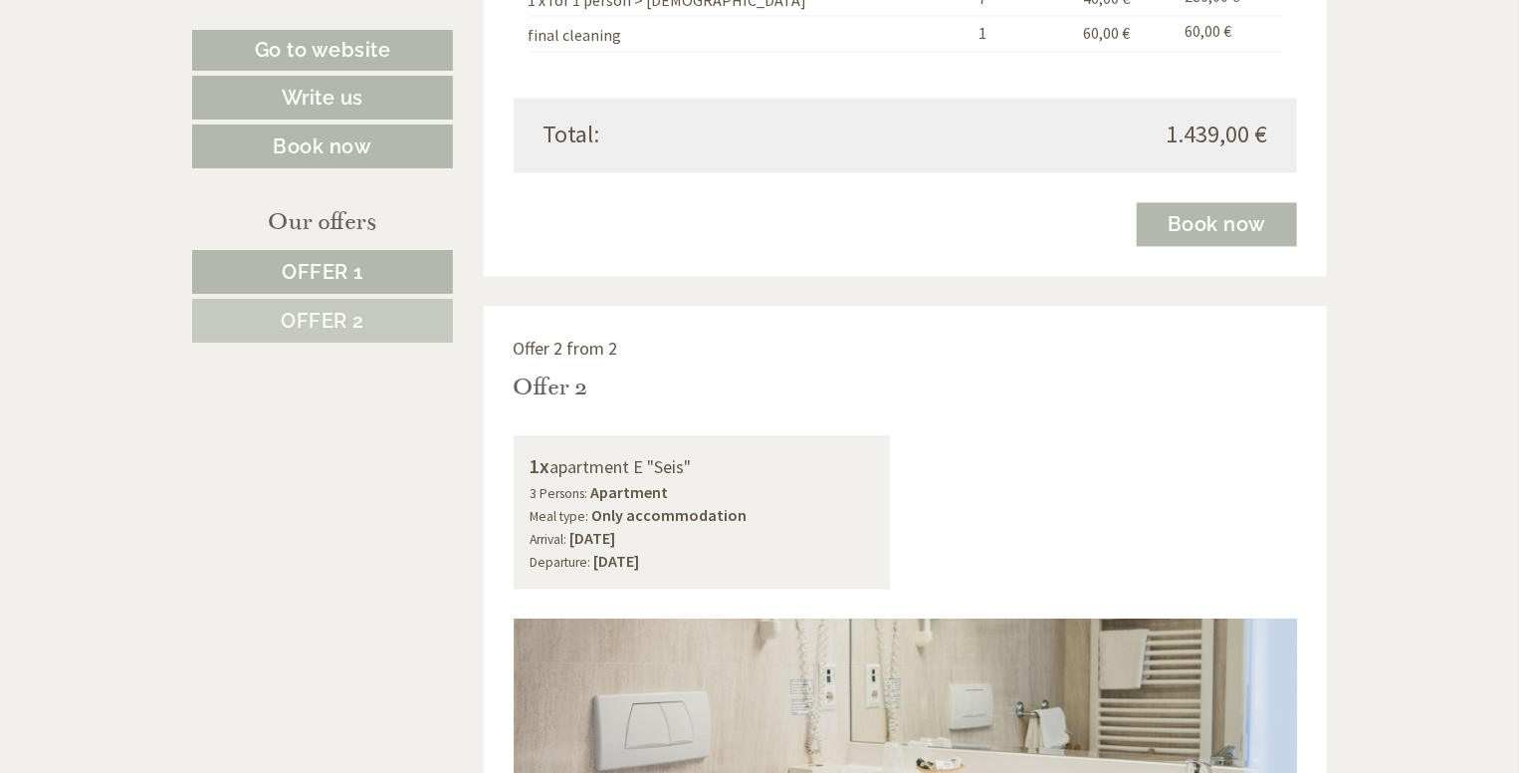
scroll to position [2091, 0]
